Goal: Communication & Community: Answer question/provide support

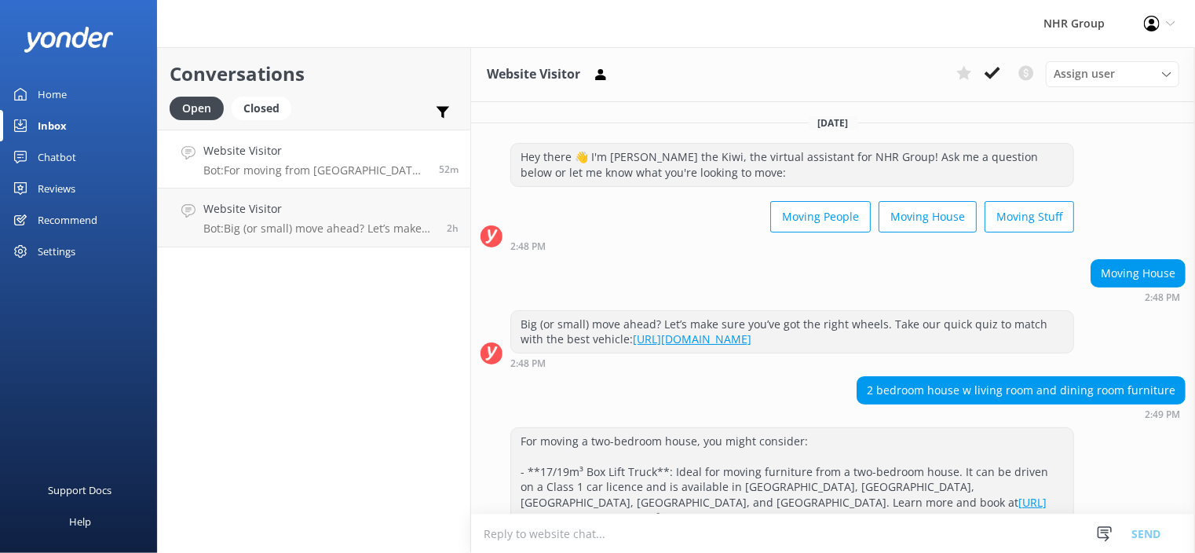
scroll to position [217, 0]
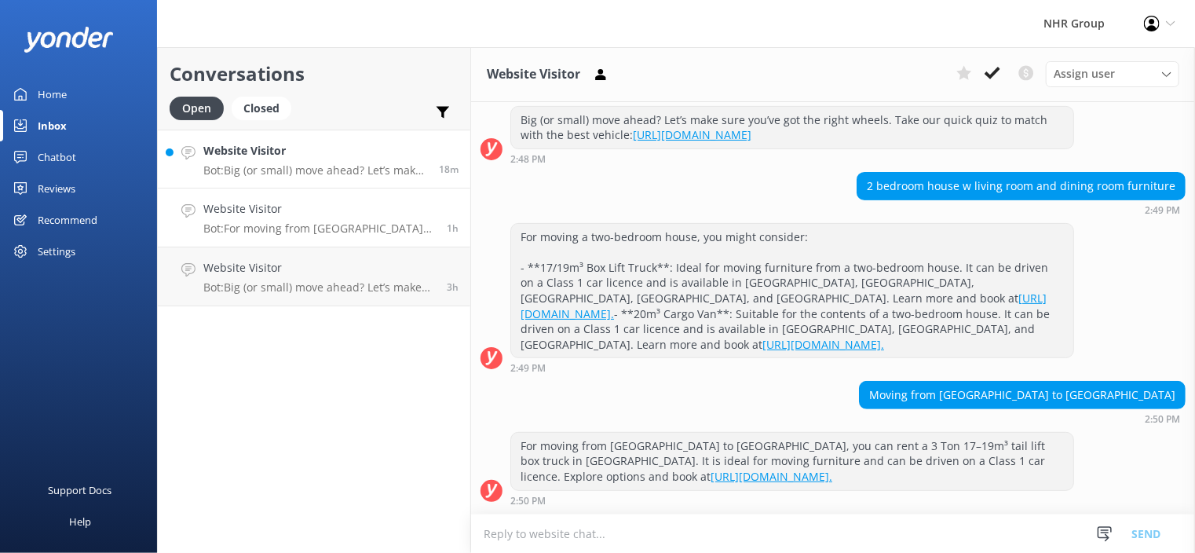
click at [324, 175] on p "Bot: Big (or small) move ahead? Let’s make sure you’ve got the right wheels. Ta…" at bounding box center [315, 170] width 224 height 14
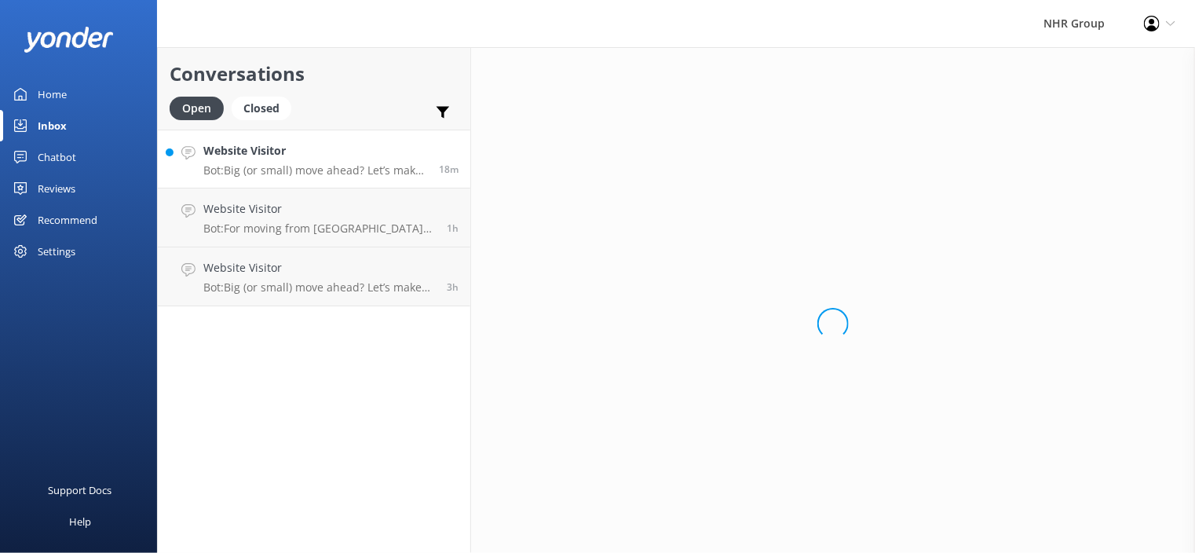
click at [324, 175] on p "Bot: Big (or small) move ahead? Let’s make sure you’ve got the right wheels. Ta…" at bounding box center [315, 170] width 224 height 14
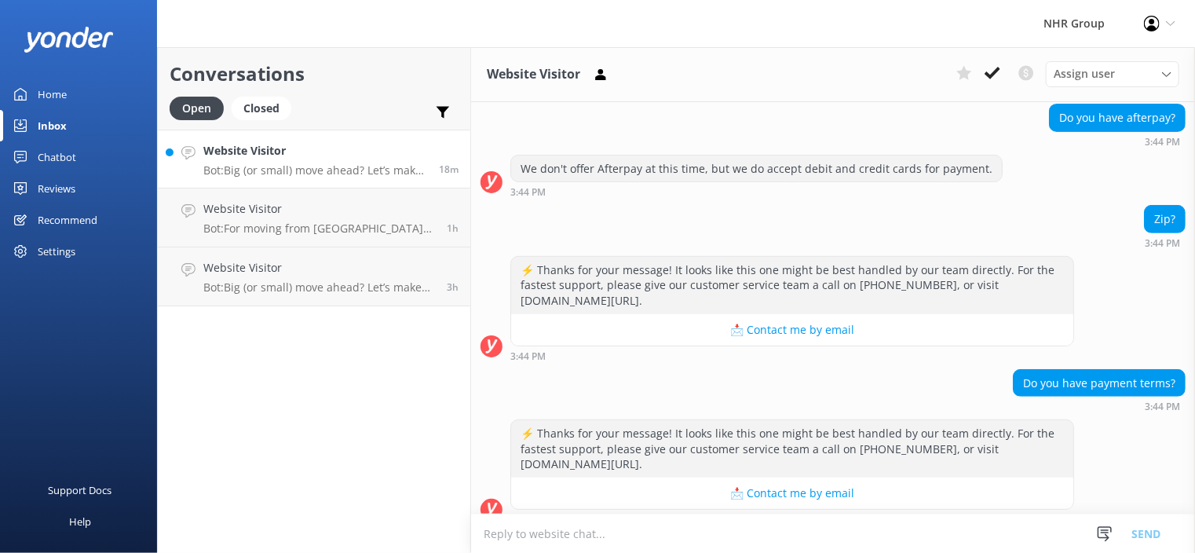
scroll to position [287, 0]
